Goal: Use online tool/utility: Utilize a website feature to perform a specific function

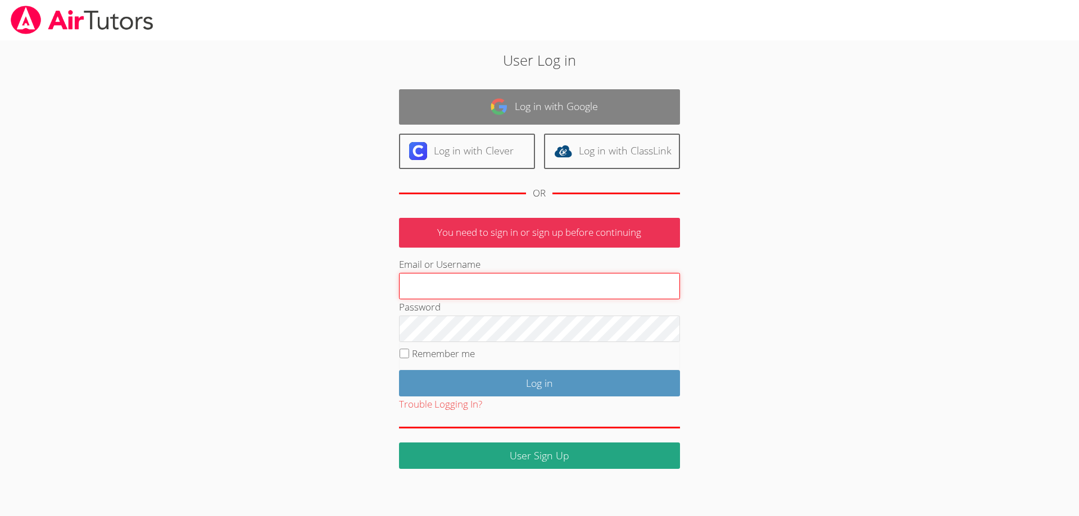
type input "[EMAIL_ADDRESS][DOMAIN_NAME]"
click at [556, 101] on link "Log in with Google" at bounding box center [539, 106] width 281 height 35
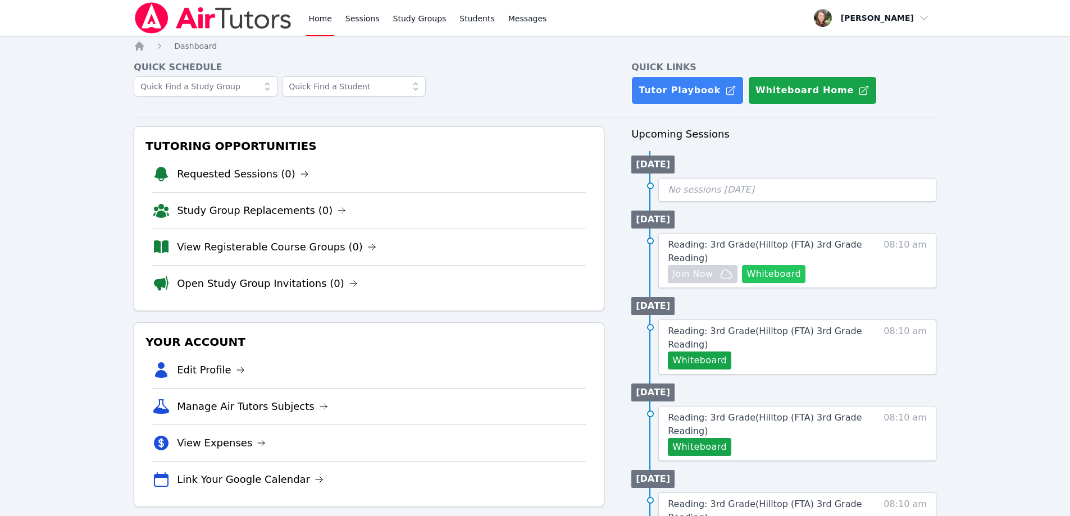
click at [767, 266] on button "Whiteboard" at bounding box center [773, 274] width 63 height 18
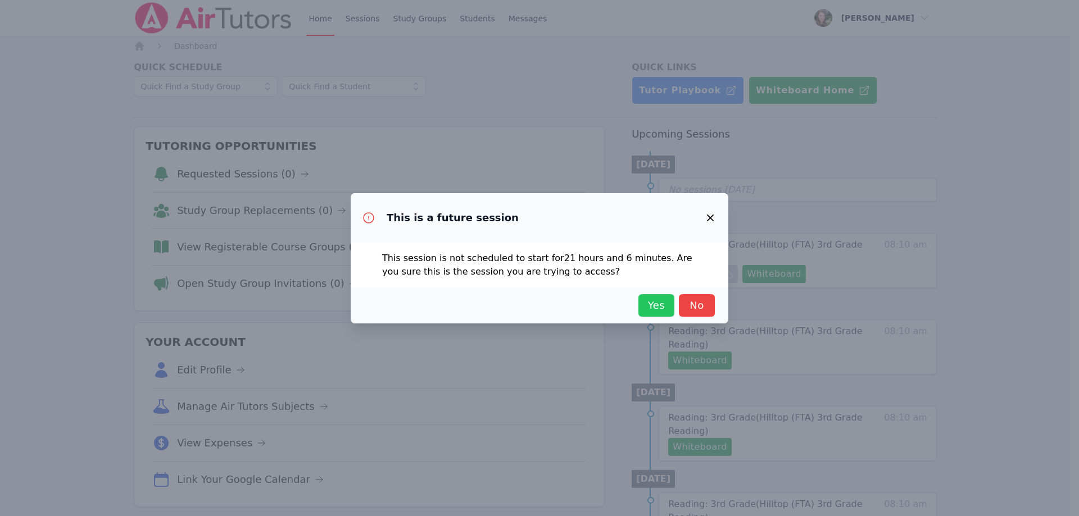
click at [672, 302] on button "Yes" at bounding box center [656, 305] width 36 height 22
